Goal: Find specific page/section: Find specific page/section

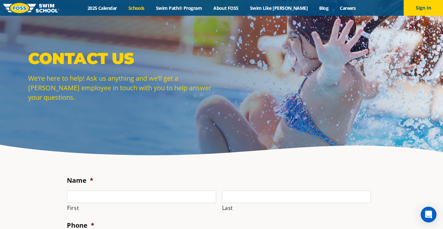
click at [148, 7] on link "Schools" at bounding box center [137, 8] width 28 height 6
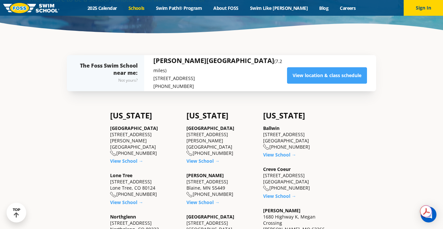
scroll to position [123, 0]
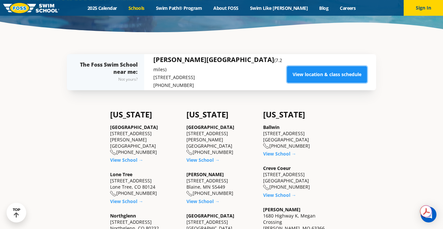
click at [339, 76] on link "View location & class schedule" at bounding box center [327, 74] width 80 height 16
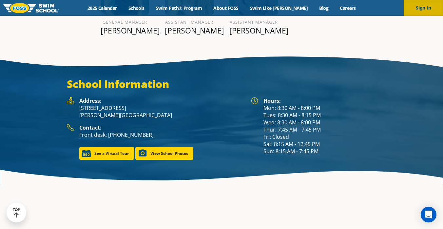
scroll to position [834, 0]
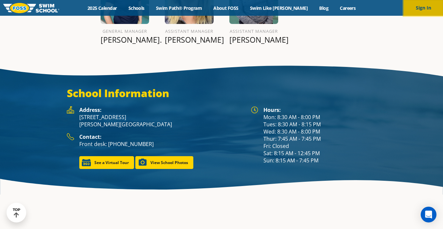
click at [420, 10] on button "Sign In" at bounding box center [423, 8] width 39 height 16
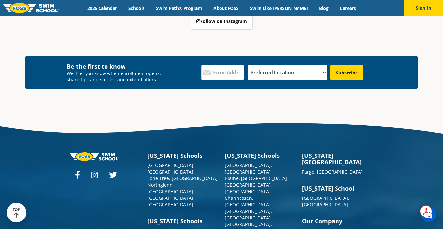
scroll to position [666, 0]
